Goal: Find specific page/section: Find specific page/section

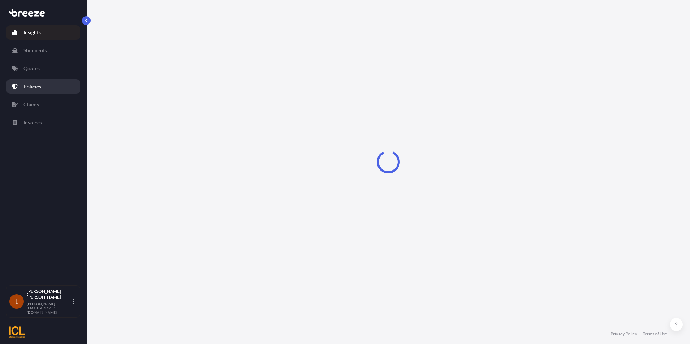
select select "2025"
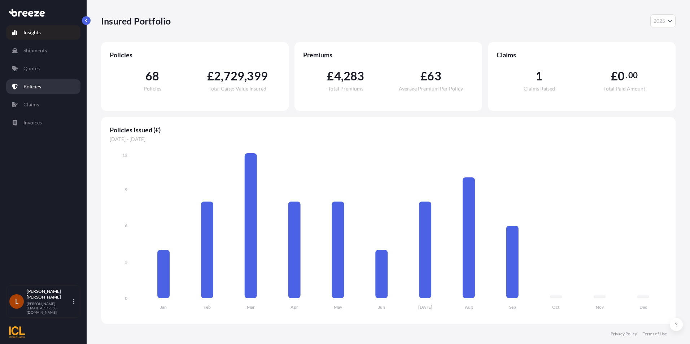
click at [36, 88] on p "Policies" at bounding box center [32, 86] width 18 height 7
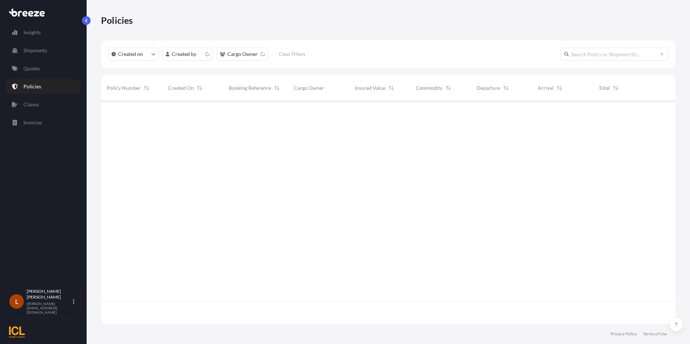
scroll to position [222, 569]
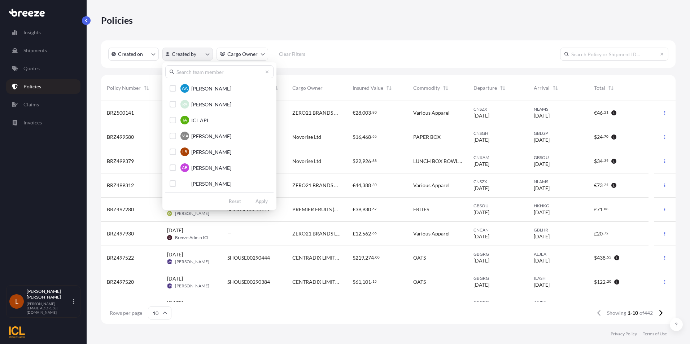
click at [207, 52] on html "Insights Shipments Quotes Policies Claims Invoices L [PERSON_NAME] [PERSON_NAME…" at bounding box center [345, 172] width 690 height 344
click at [199, 149] on span "[PERSON_NAME]" at bounding box center [211, 152] width 40 height 7
